Goal: Task Accomplishment & Management: Manage account settings

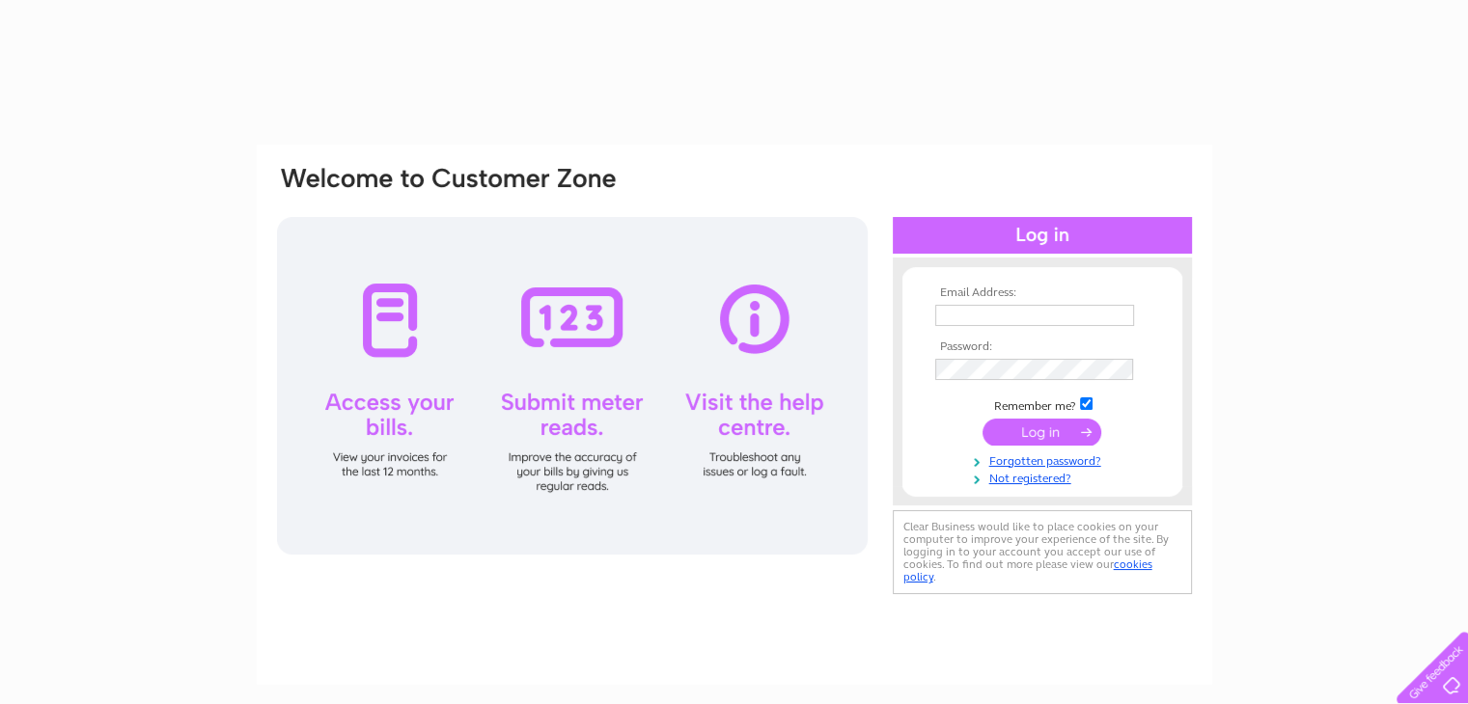
type input "[PERSON_NAME][EMAIL_ADDRESS][PERSON_NAME][DOMAIN_NAME]"
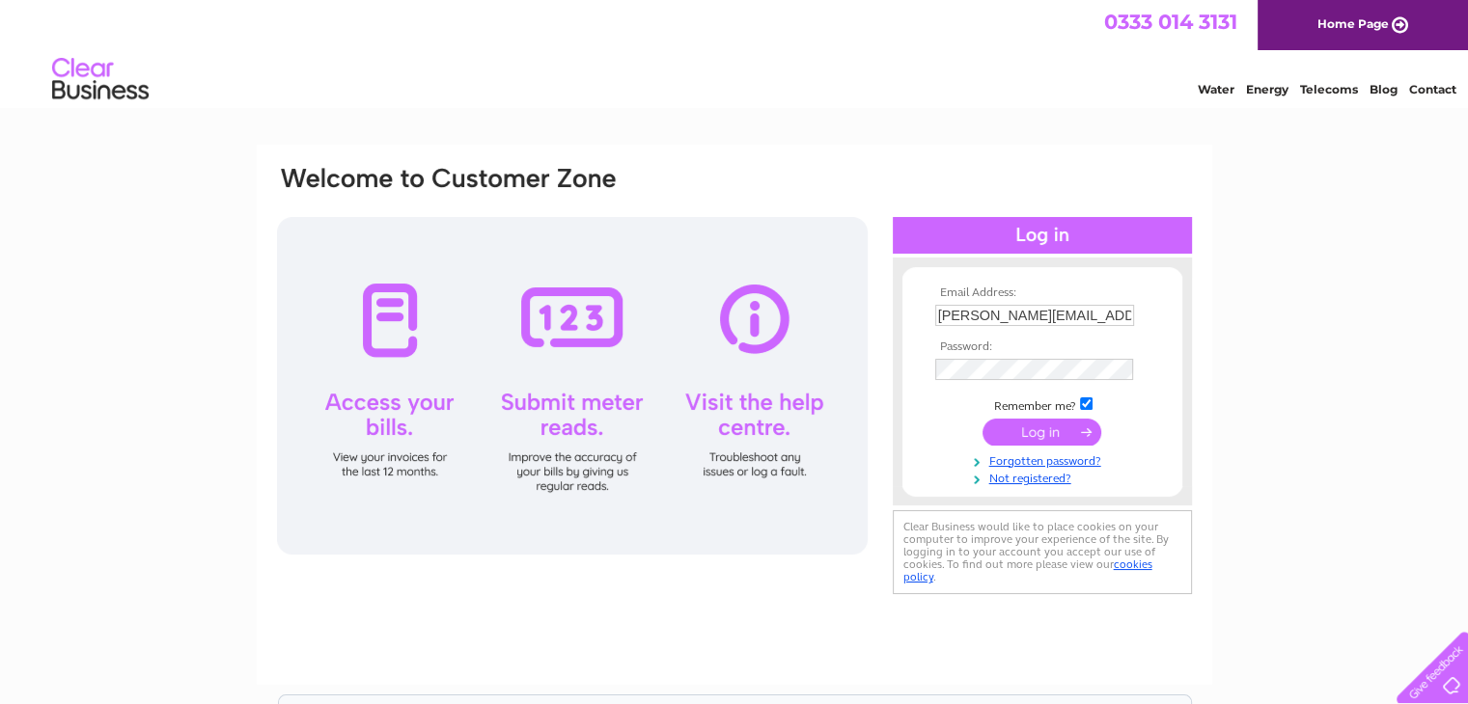
click at [1024, 425] on input "submit" at bounding box center [1041, 432] width 119 height 27
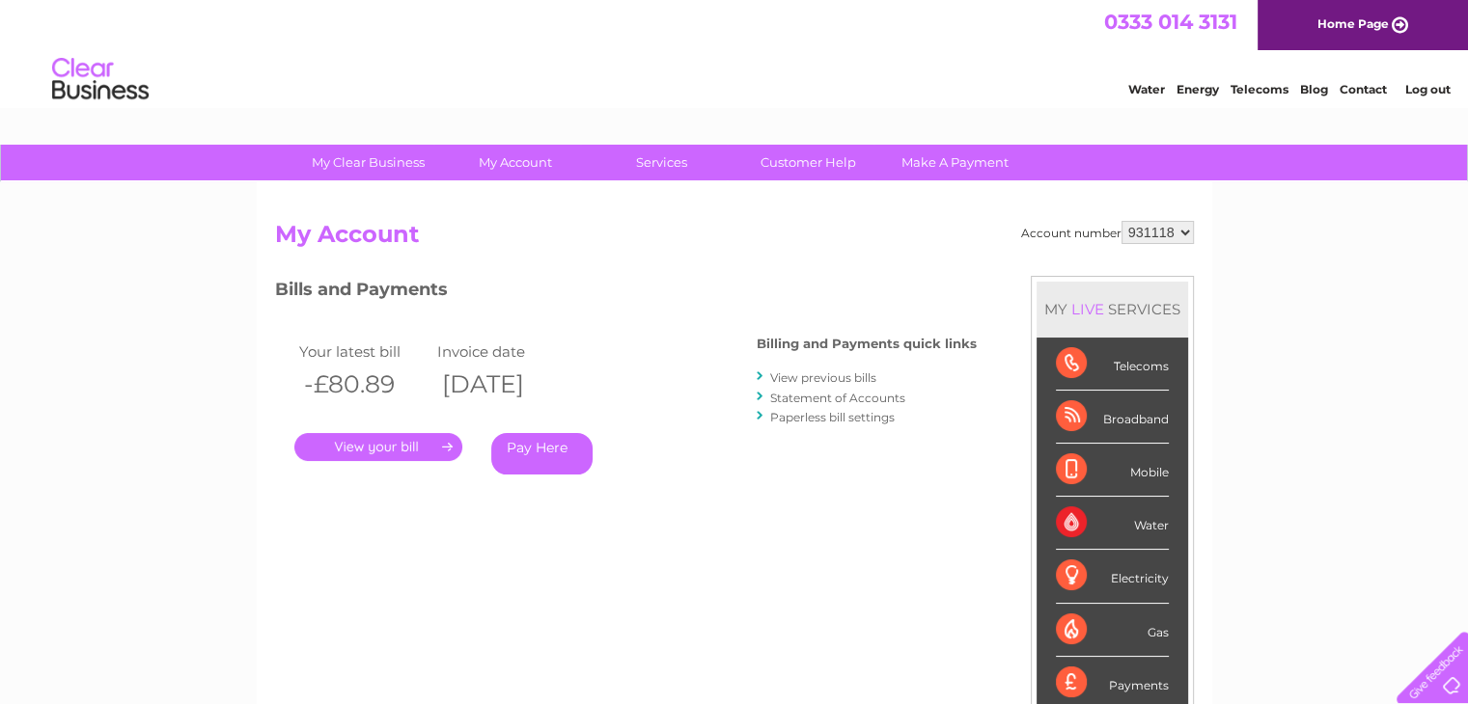
click at [1180, 232] on select "931118 970237 970238" at bounding box center [1157, 232] width 72 height 23
select select "970237"
click at [1121, 221] on select "931118 970237 970238" at bounding box center [1157, 232] width 72 height 23
click at [1146, 237] on select "931118 970237 970238" at bounding box center [1157, 232] width 72 height 23
select select "970238"
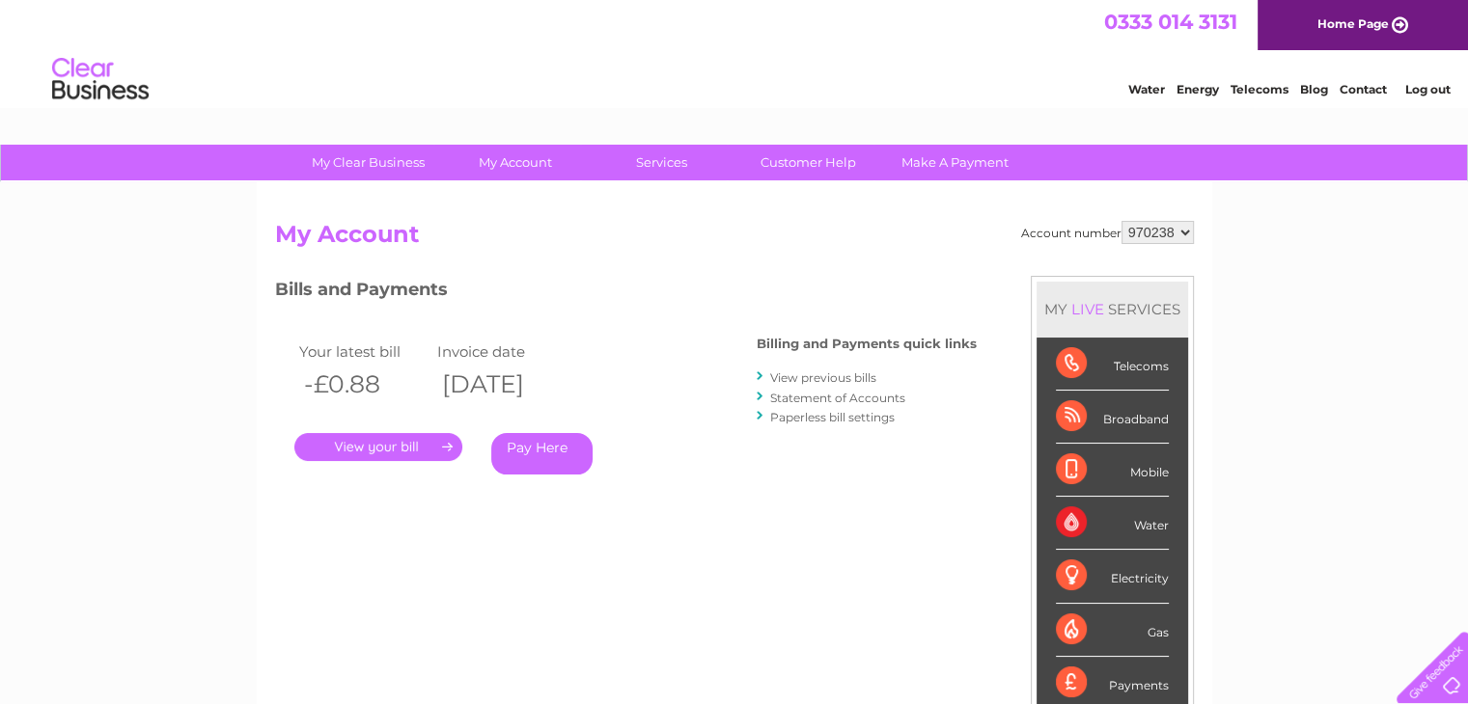
click at [1121, 221] on select "931118 970237 970238" at bounding box center [1157, 232] width 72 height 23
click at [383, 458] on link "." at bounding box center [378, 447] width 168 height 28
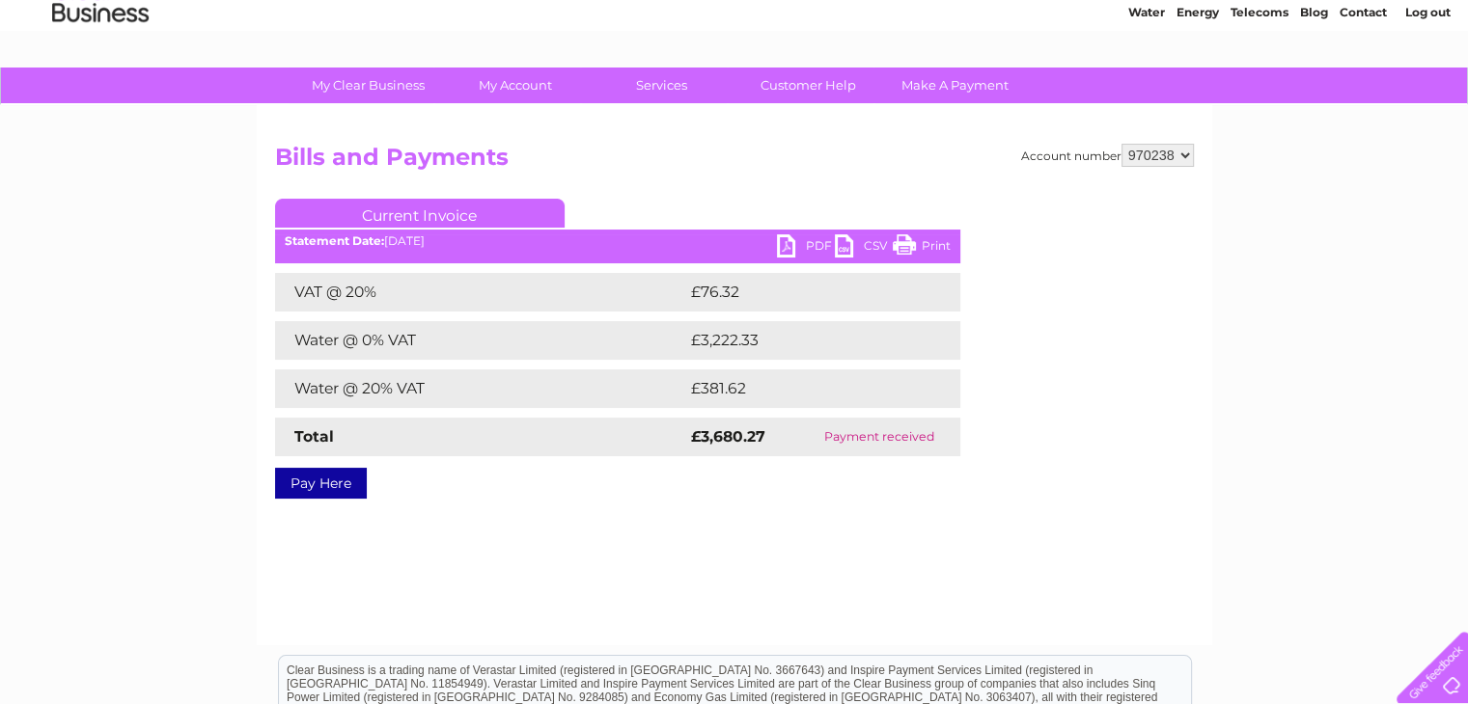
scroll to position [73, 0]
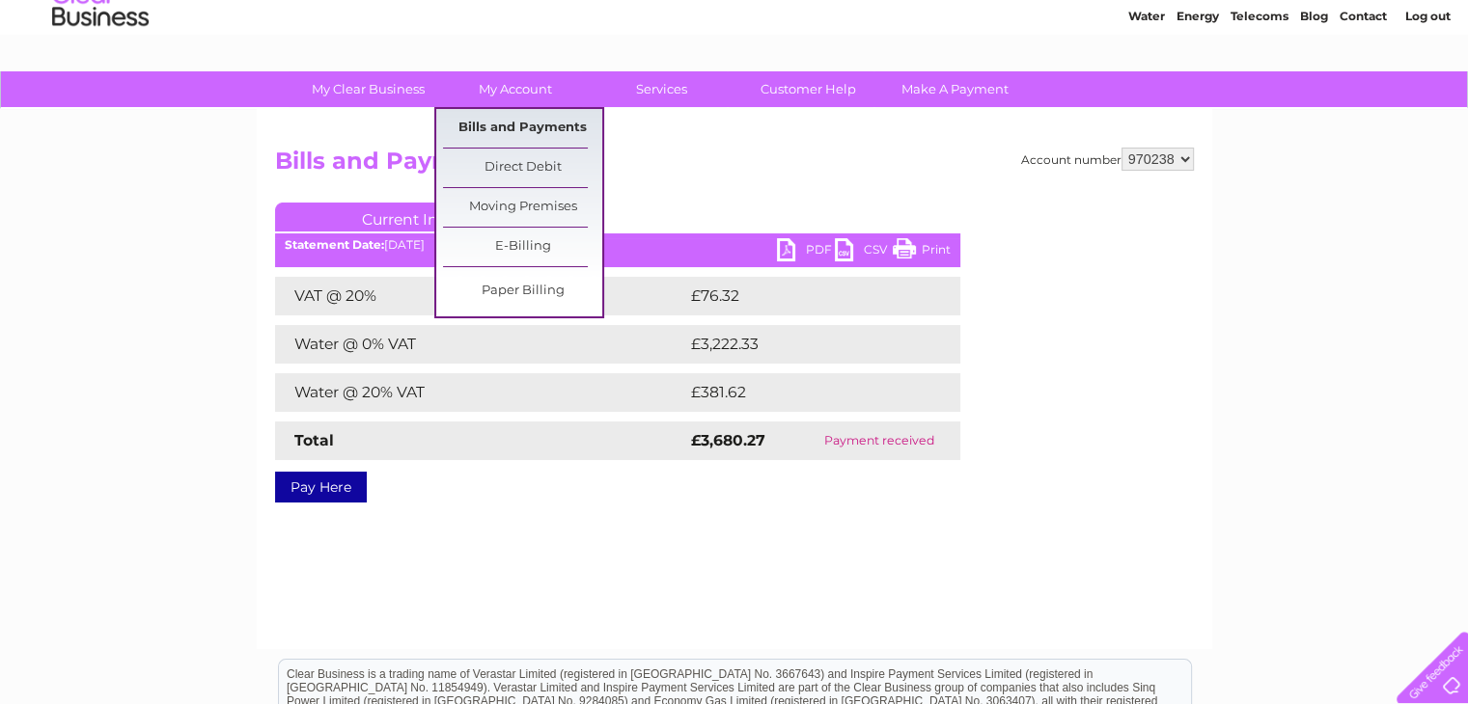
click at [544, 126] on link "Bills and Payments" at bounding box center [522, 128] width 159 height 39
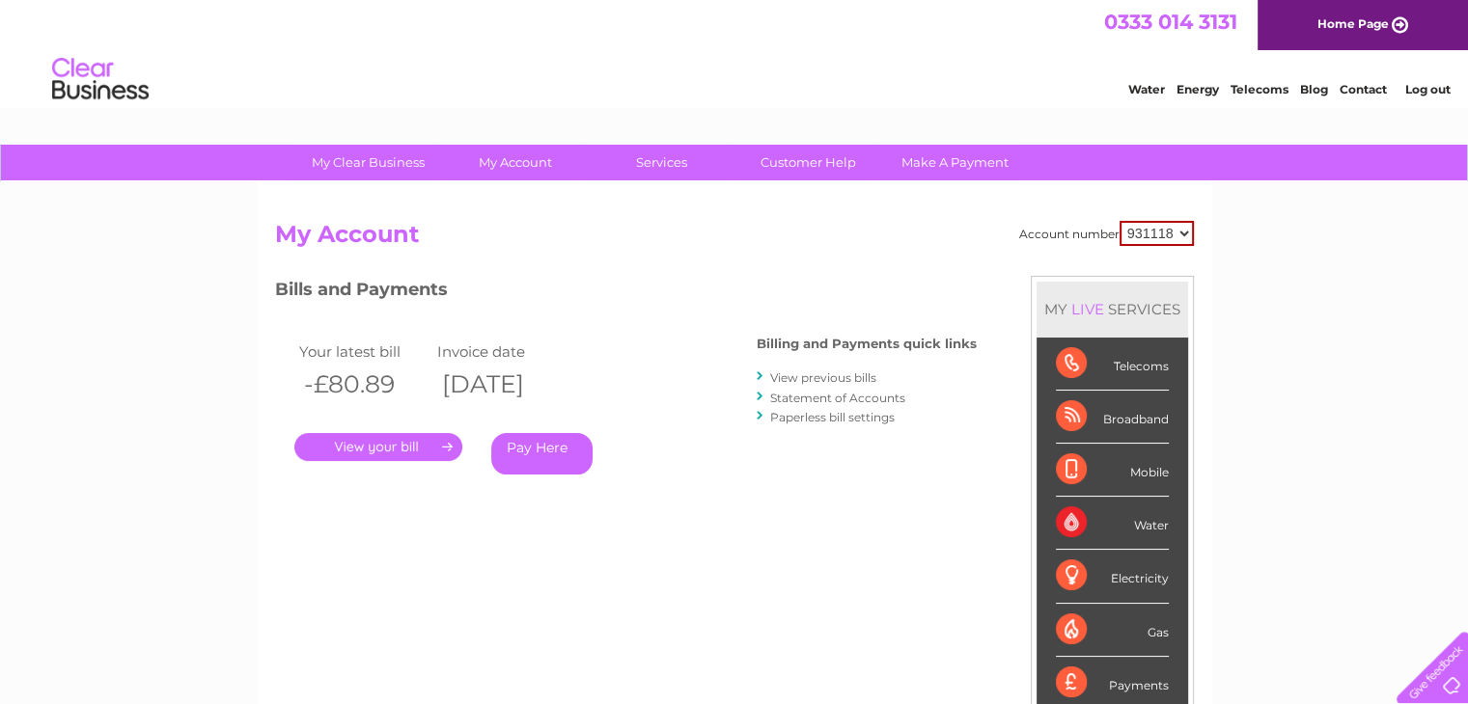
click at [1175, 228] on select "931118 970237 970238" at bounding box center [1156, 233] width 74 height 25
select select "970238"
click at [1119, 221] on select "931118 970237 970238" at bounding box center [1156, 233] width 74 height 25
click at [813, 397] on link "Statement of Accounts" at bounding box center [837, 398] width 135 height 14
click at [808, 375] on link "View previous bills" at bounding box center [823, 377] width 106 height 14
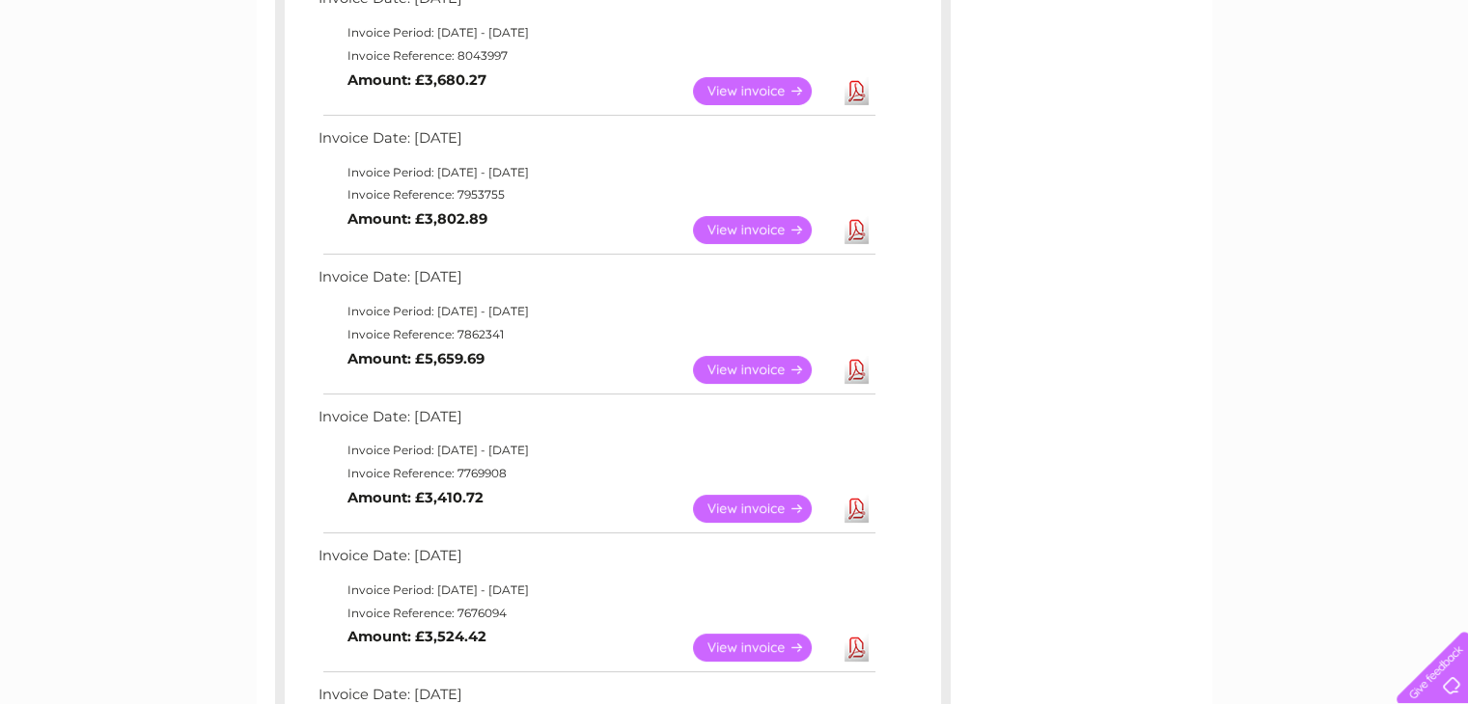
scroll to position [386, 0]
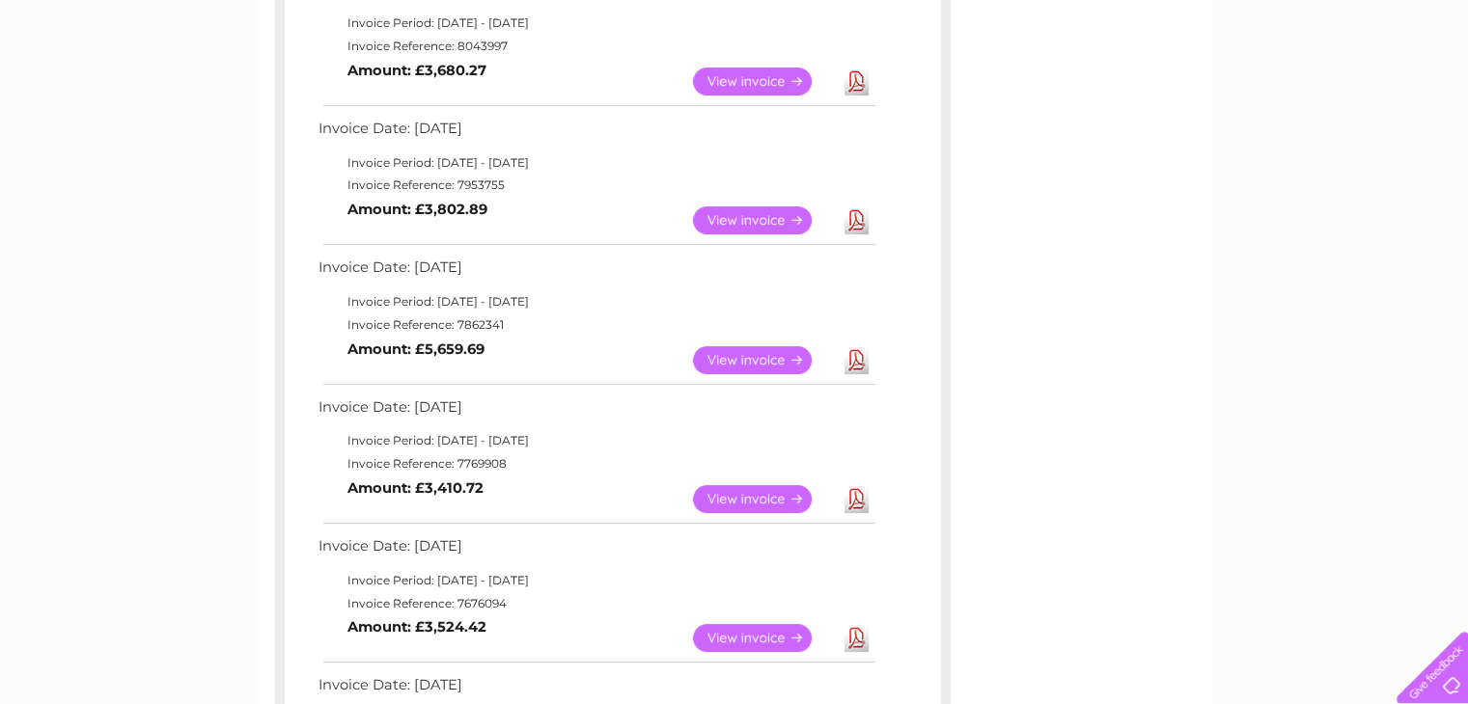
click at [717, 352] on link "View" at bounding box center [764, 360] width 142 height 28
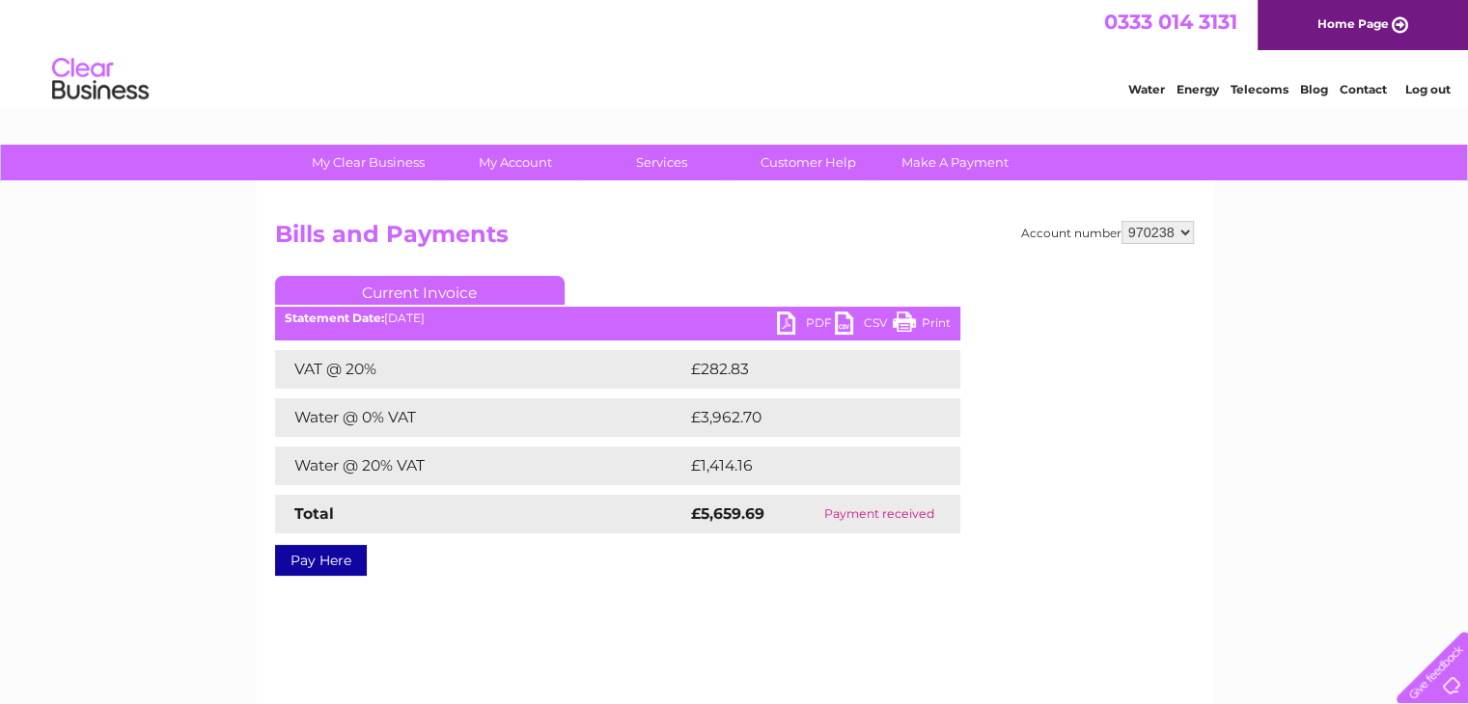
click at [783, 326] on link "PDF" at bounding box center [806, 326] width 58 height 28
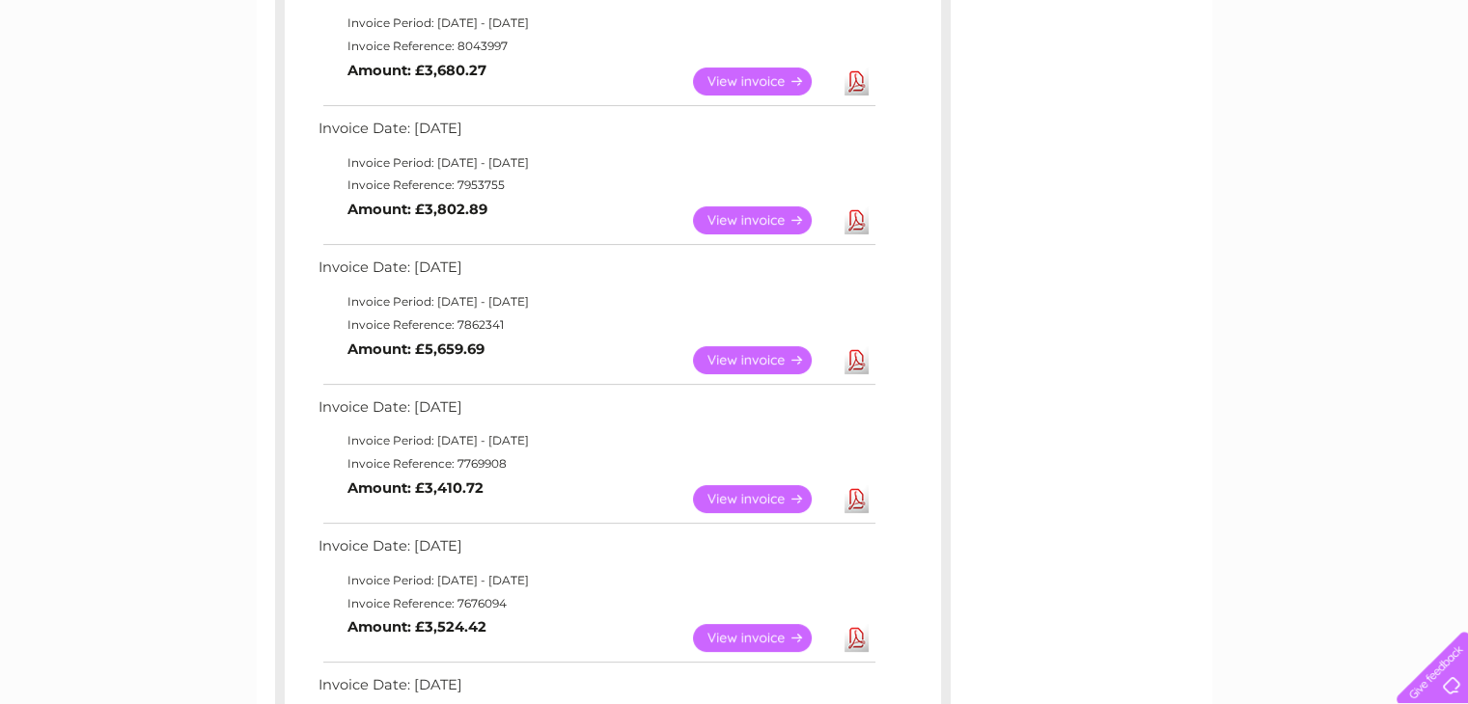
click at [719, 488] on link "View" at bounding box center [764, 499] width 142 height 28
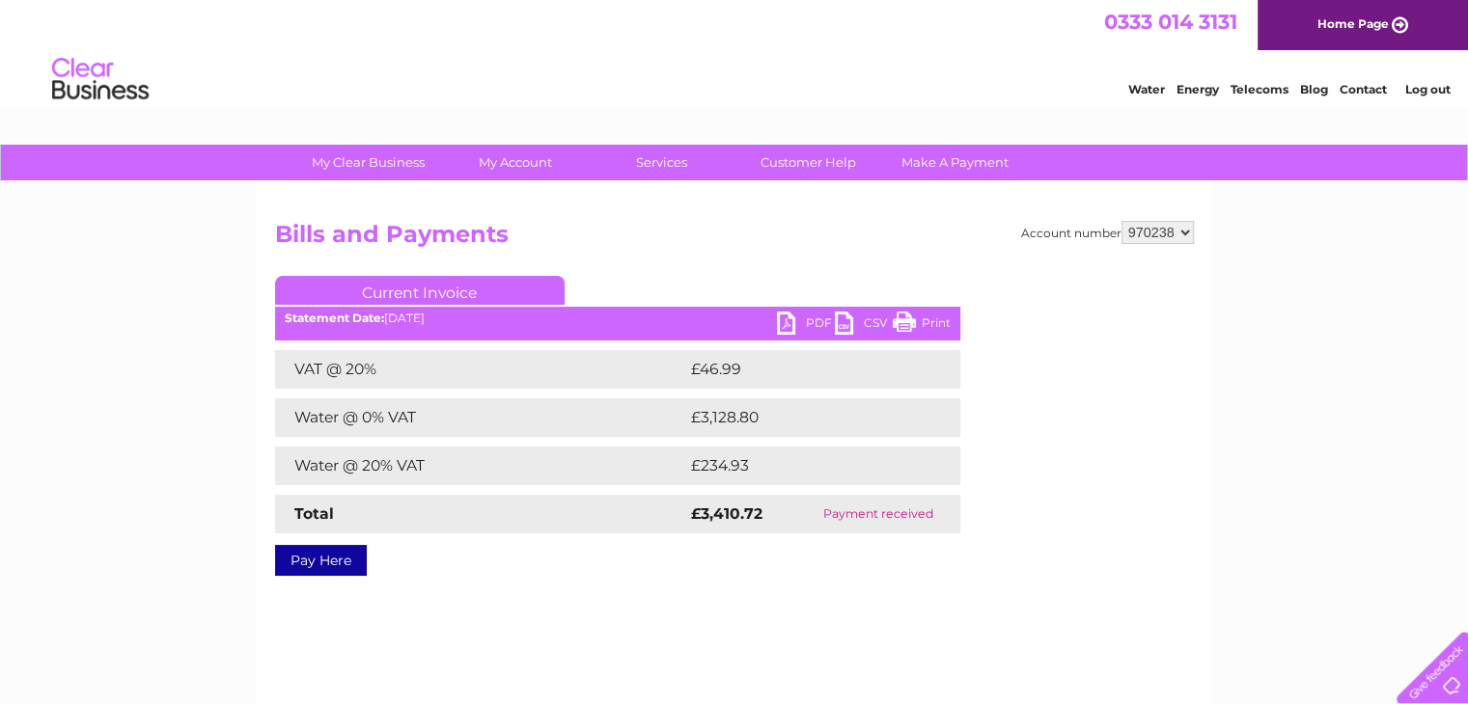
click at [802, 321] on link "PDF" at bounding box center [806, 326] width 58 height 28
